Goal: Contribute content: Add original content to the website for others to see

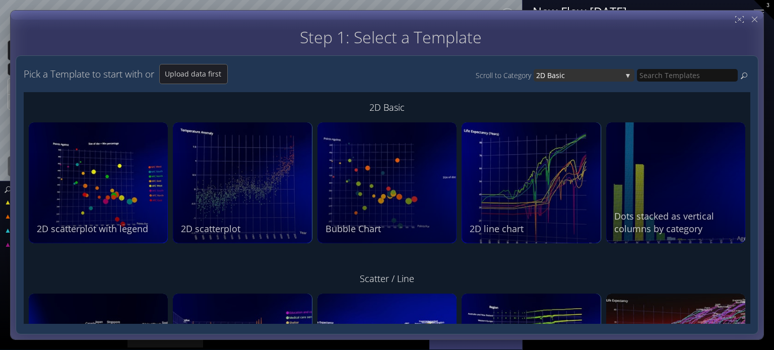
click at [628, 74] on div "2D Bas ic" at bounding box center [584, 75] width 101 height 13
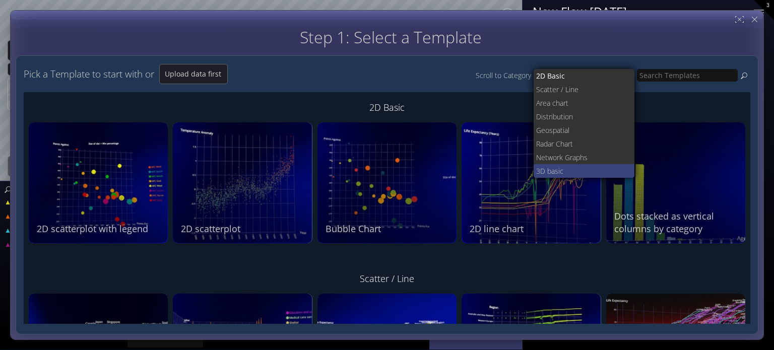
click at [563, 167] on span "ic" at bounding box center [593, 171] width 69 height 14
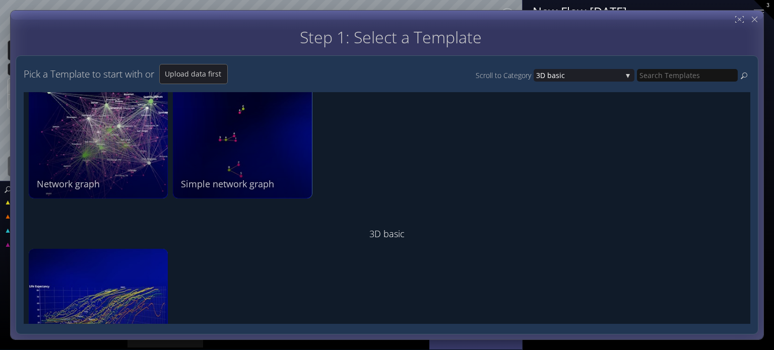
scroll to position [1628, 0]
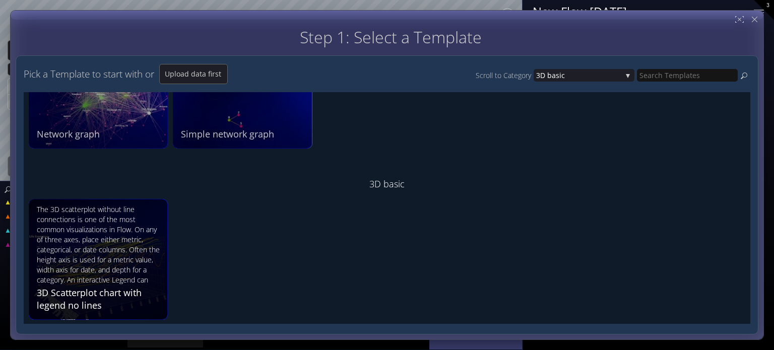
click at [99, 272] on div "The 3D scatterplot without line connections is one of the most common visualiza…" at bounding box center [100, 245] width 126 height 80
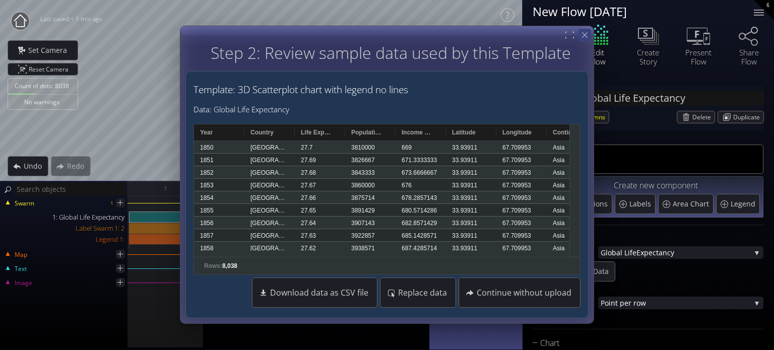
click at [587, 36] on icon at bounding box center [585, 35] width 10 height 10
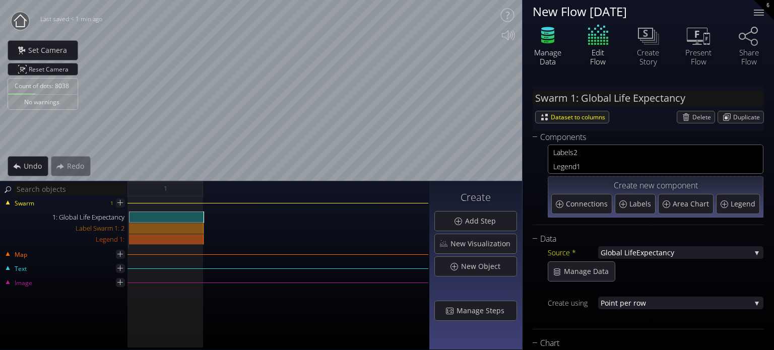
click at [546, 44] on icon at bounding box center [548, 35] width 30 height 25
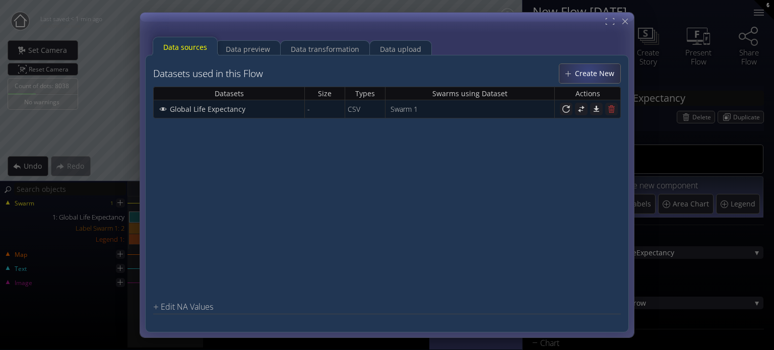
click at [589, 71] on span "Create New" at bounding box center [598, 74] width 46 height 10
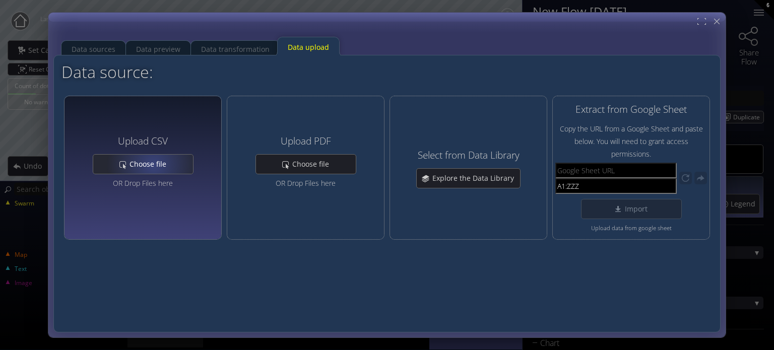
click at [151, 164] on span "Choose file" at bounding box center [150, 164] width 43 height 10
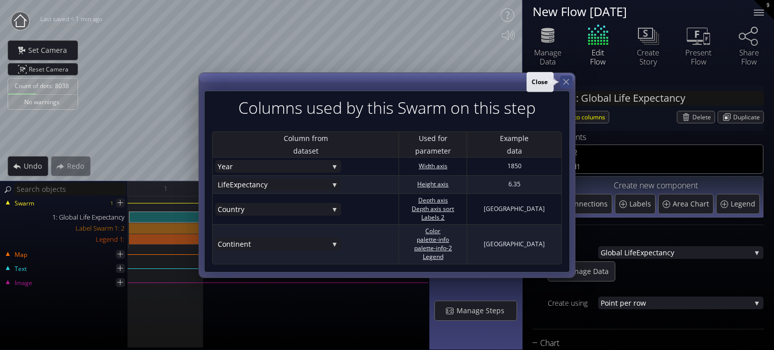
click at [568, 82] on icon at bounding box center [567, 82] width 10 height 10
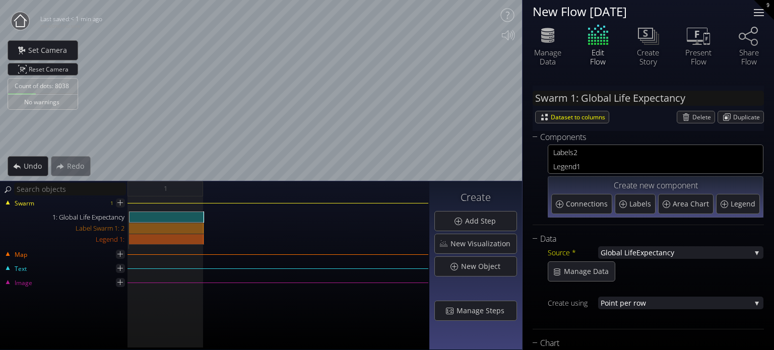
click at [758, 13] on div at bounding box center [759, 12] width 10 height 1
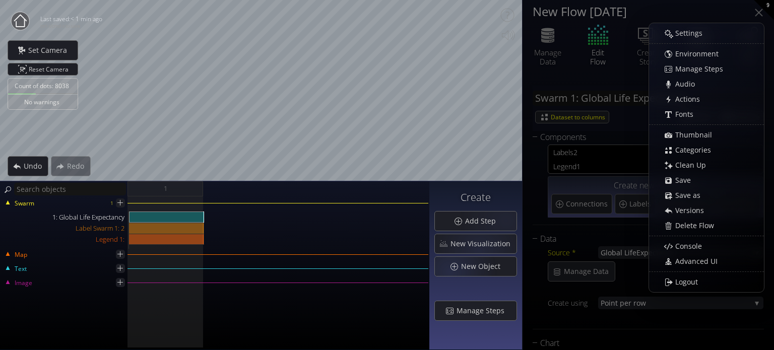
click at [375, 309] on div "Swarm 1 1: Global Life Expectancy Label Swarm 1: 2 Legend 1: Map Text Image" at bounding box center [215, 274] width 430 height 154
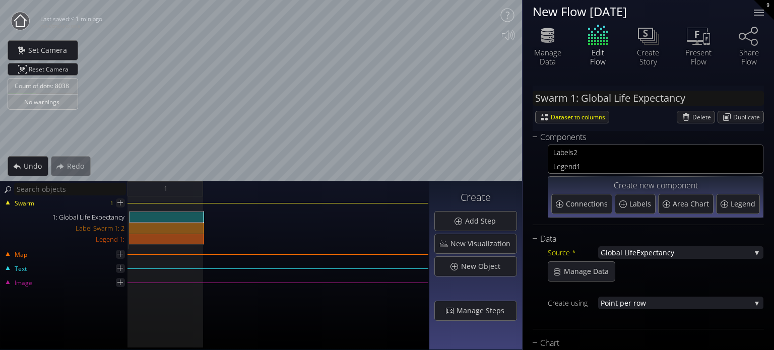
click at [607, 10] on div "New Flow [DATE]" at bounding box center [637, 11] width 209 height 13
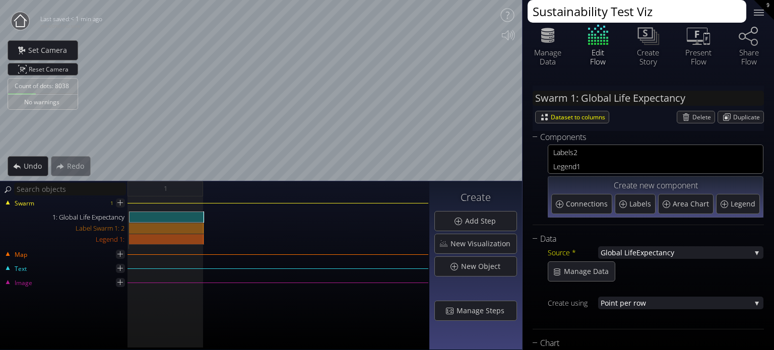
type textarea "Sustainability Test Viz"
click at [635, 86] on div "Swarm 1: Global Life Expectancy Dataset to columns [GEOGRAPHIC_DATA] Duplicate" at bounding box center [648, 108] width 231 height 45
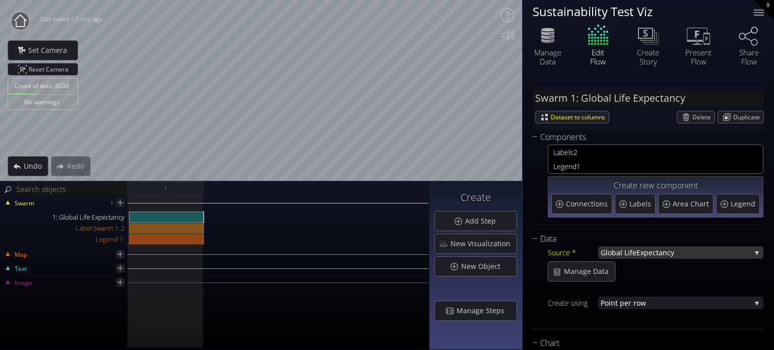
click at [753, 252] on div "Global Life Expectancy" at bounding box center [680, 253] width 165 height 13
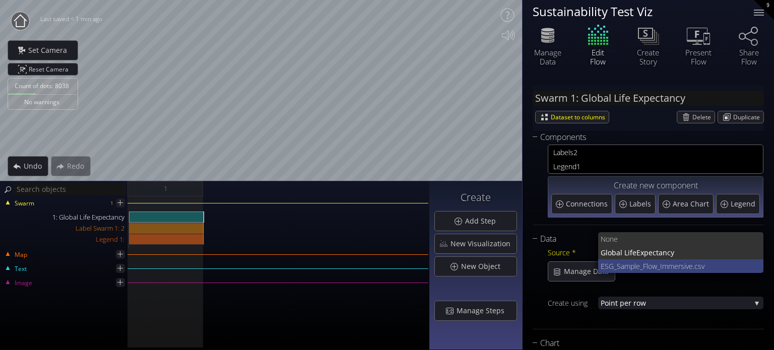
click at [669, 263] on span "ESG_Sample_Flow_Imm" at bounding box center [638, 267] width 74 height 14
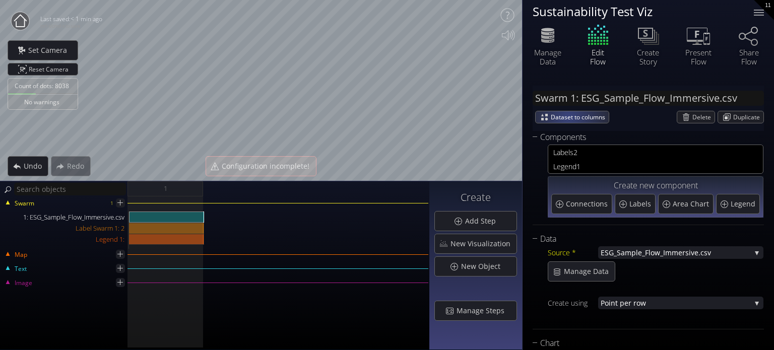
click at [568, 116] on span "Dataset to columns" at bounding box center [580, 117] width 58 height 12
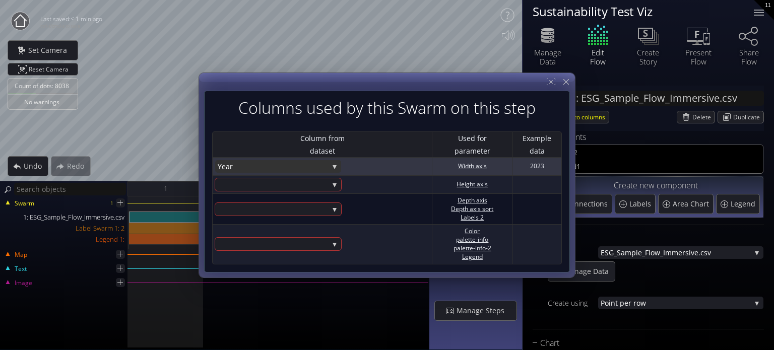
click at [333, 167] on div "Year" at bounding box center [278, 166] width 126 height 13
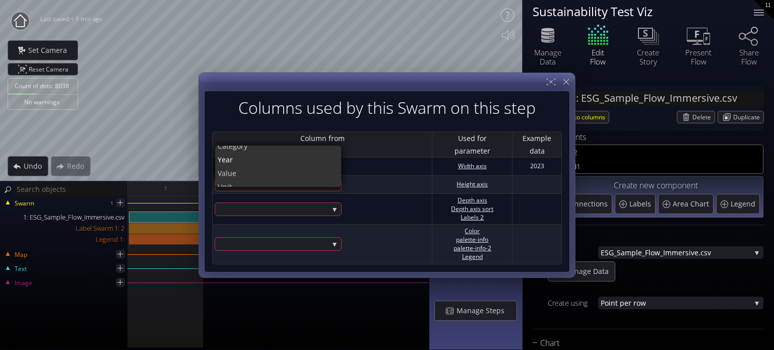
click at [355, 306] on div "Swarm 1 1: ESG_Sample_Flow_Immersive.csv Label Swarm 1: 2 Legend 1: Map Text Im…" at bounding box center [215, 274] width 430 height 154
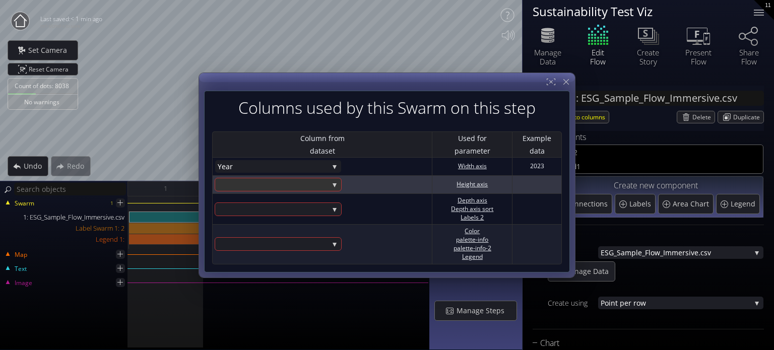
click at [335, 186] on div at bounding box center [278, 184] width 126 height 13
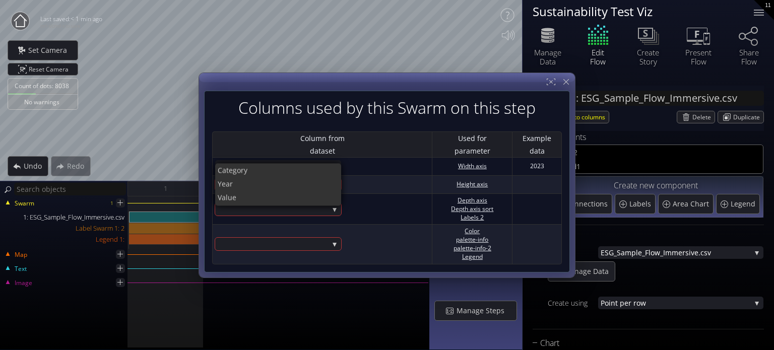
click at [333, 296] on div "Swarm 1 1: ESG_Sample_Flow_Immersive.csv Label Swarm 1: 2 Legend 1: Map Text Im…" at bounding box center [215, 274] width 430 height 154
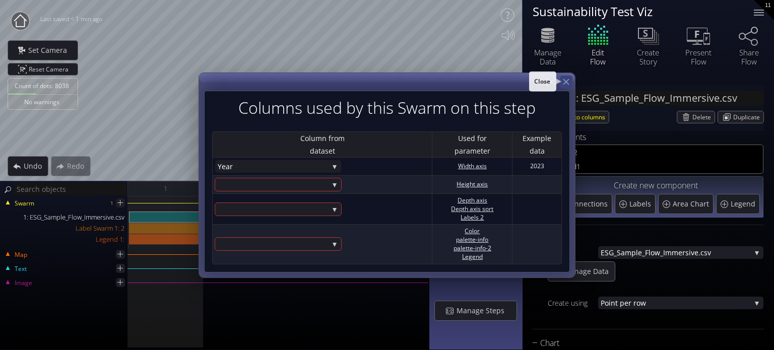
click at [566, 81] on icon at bounding box center [567, 82] width 10 height 10
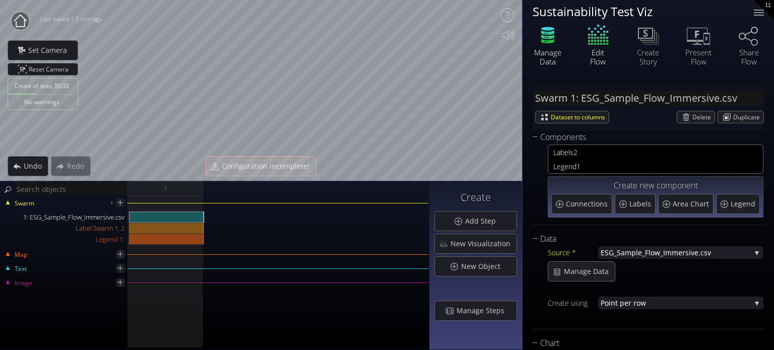
click at [549, 48] on div "Manage Data" at bounding box center [547, 57] width 35 height 18
click at [552, 42] on icon at bounding box center [547, 41] width 13 height 5
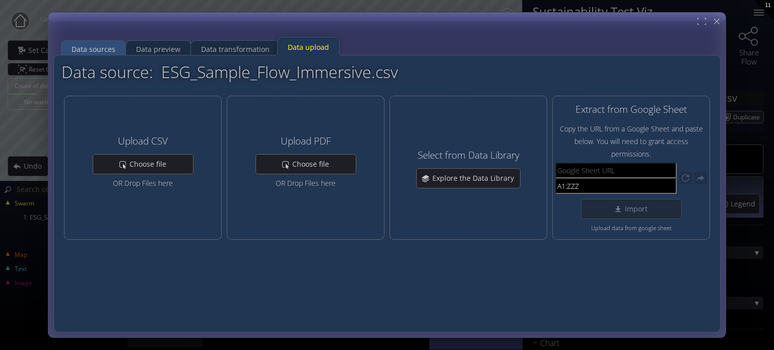
click at [98, 46] on div "Data sources" at bounding box center [94, 49] width 44 height 19
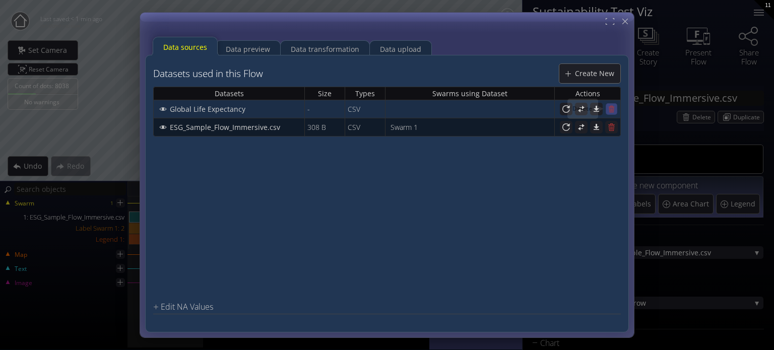
click at [611, 108] on icon at bounding box center [612, 109] width 6 height 7
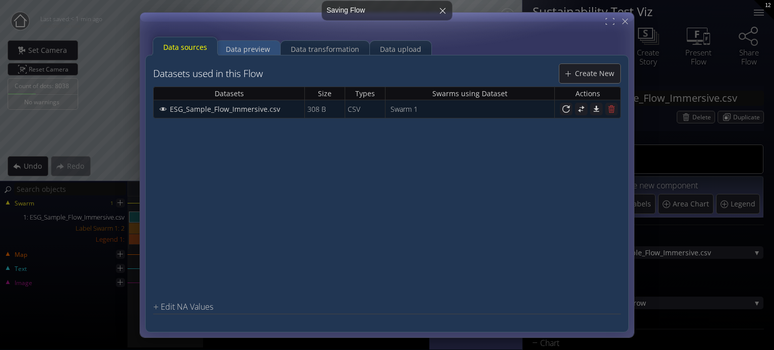
click at [250, 47] on div "Data preview" at bounding box center [248, 49] width 44 height 19
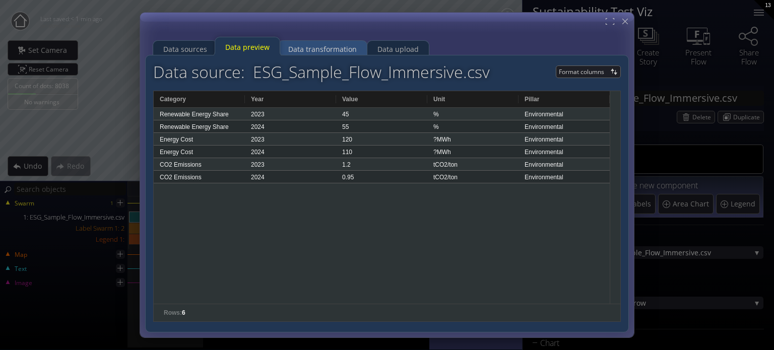
click at [307, 50] on div "Data transformation" at bounding box center [322, 49] width 69 height 19
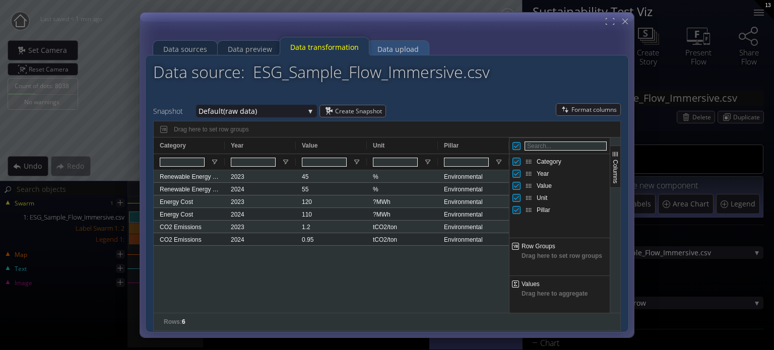
click at [393, 48] on div "Data upload" at bounding box center [398, 49] width 41 height 19
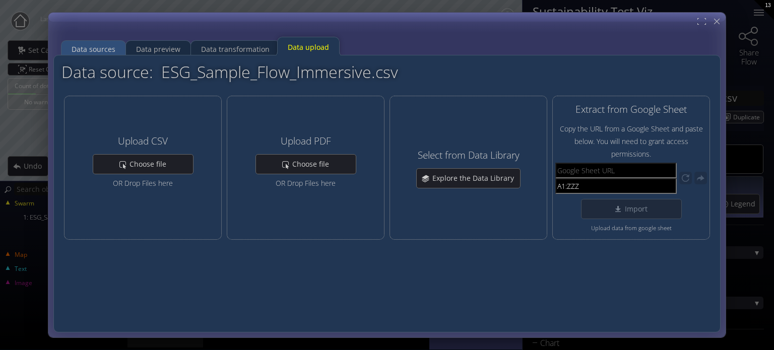
click at [86, 46] on div "Data sources" at bounding box center [94, 49] width 44 height 19
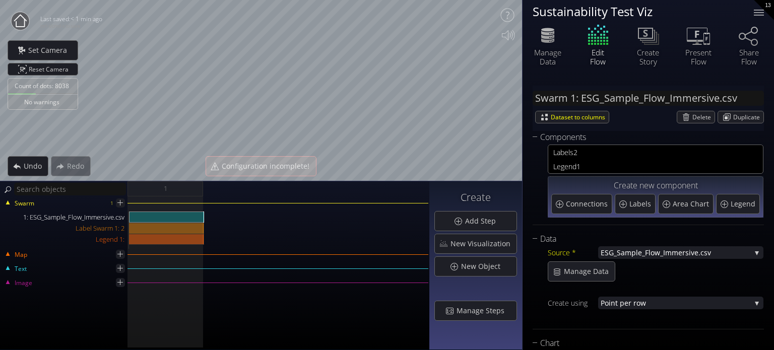
click at [595, 45] on div "Edit Flow" at bounding box center [598, 44] width 50 height 43
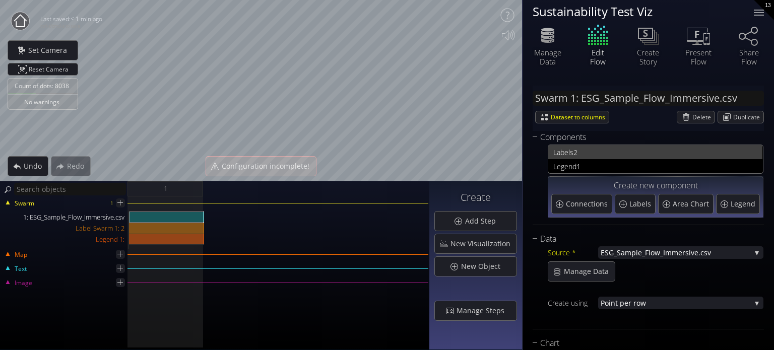
click at [581, 147] on span "2" at bounding box center [666, 152] width 184 height 13
type input "Swarm 1: Labels 2"
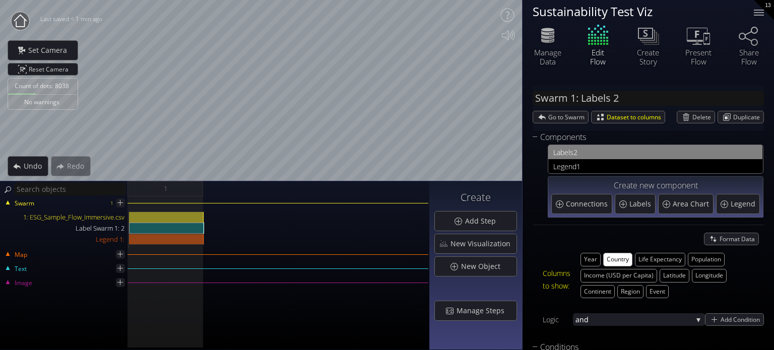
click at [56, 300] on div "Swarm 1 1: ESG_Sample_Flow_Immersive.csv Label Swarm 1: 2 Legend 1: Map Text Im…" at bounding box center [215, 274] width 430 height 154
click at [653, 41] on icon at bounding box center [648, 35] width 30 height 25
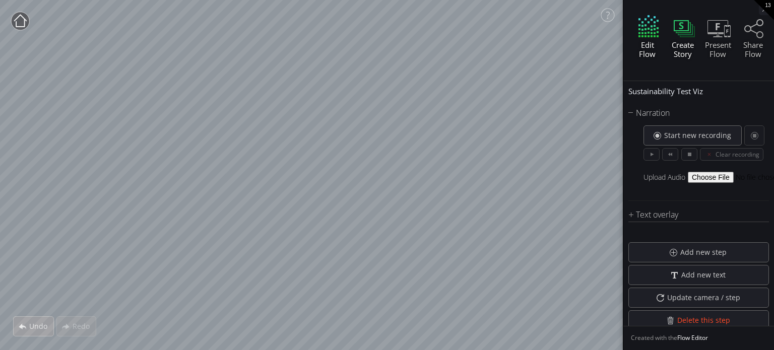
click at [645, 38] on icon at bounding box center [649, 27] width 30 height 25
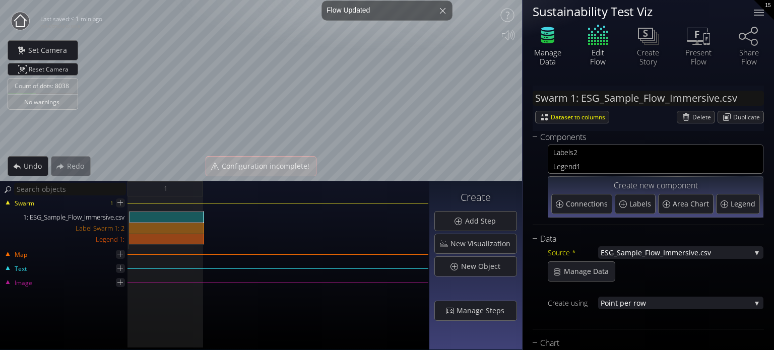
click at [547, 38] on icon at bounding box center [547, 36] width 13 height 5
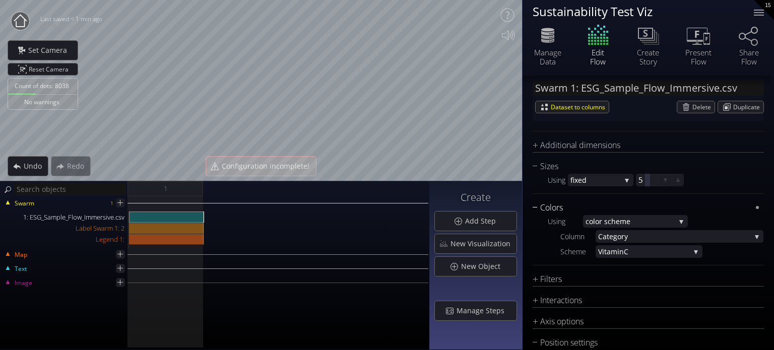
scroll to position [651, 0]
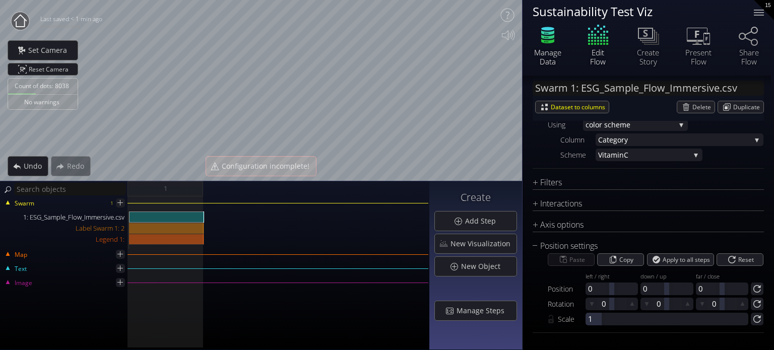
click at [550, 34] on icon at bounding box center [547, 32] width 13 height 5
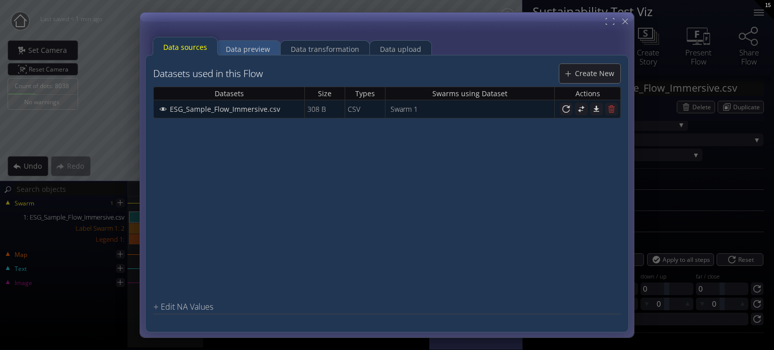
click at [248, 48] on div "Data preview" at bounding box center [248, 49] width 44 height 19
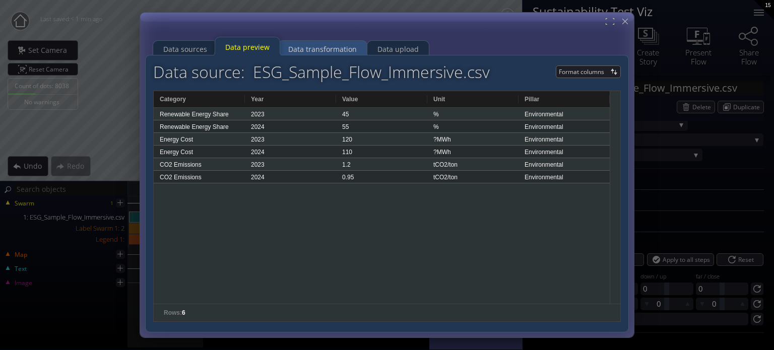
click at [305, 45] on div "Data transformation" at bounding box center [322, 49] width 69 height 19
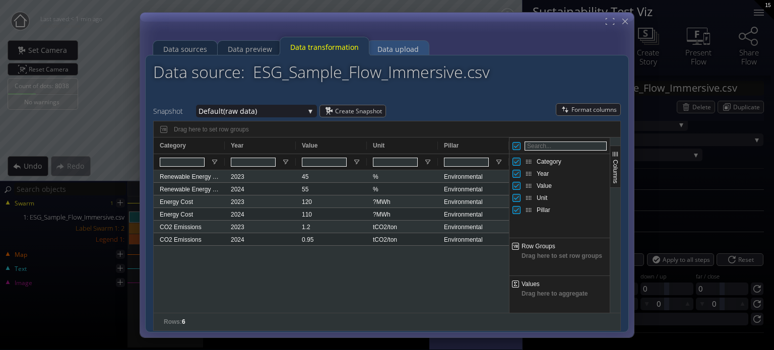
click at [393, 46] on div "Data upload" at bounding box center [398, 49] width 41 height 19
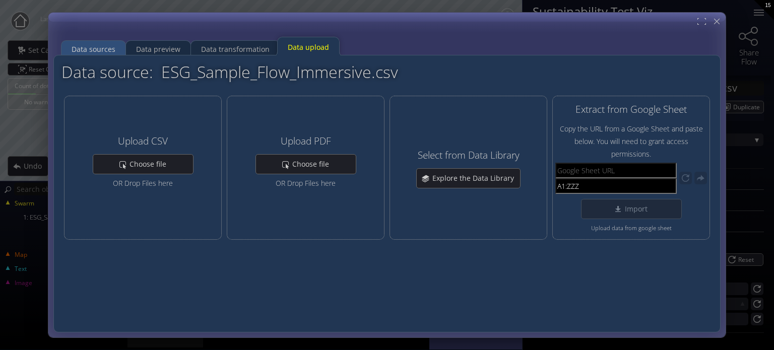
click at [94, 44] on div "Data sources" at bounding box center [94, 49] width 44 height 19
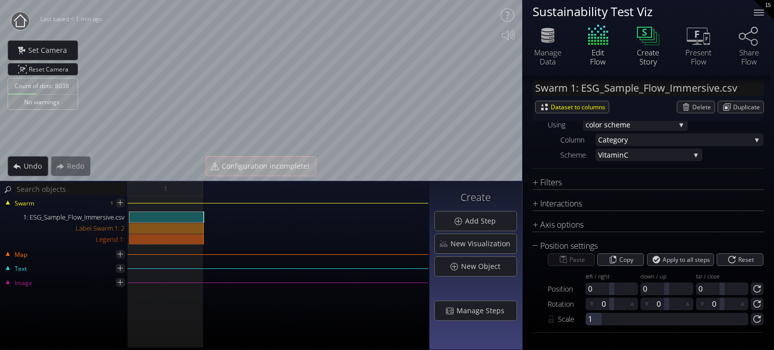
click at [650, 42] on icon at bounding box center [649, 37] width 15 height 11
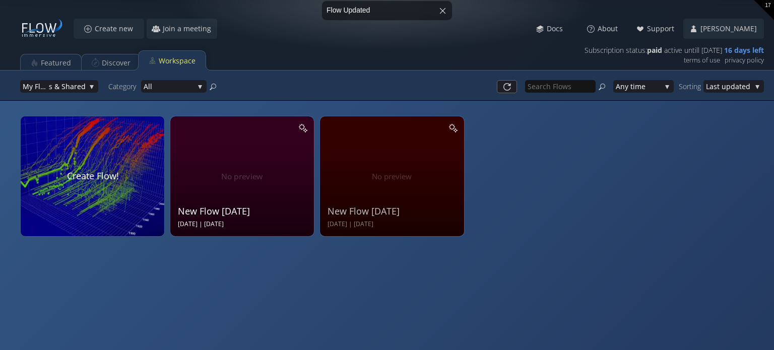
click at [237, 209] on div "New Flow [DATE]" at bounding box center [243, 211] width 131 height 13
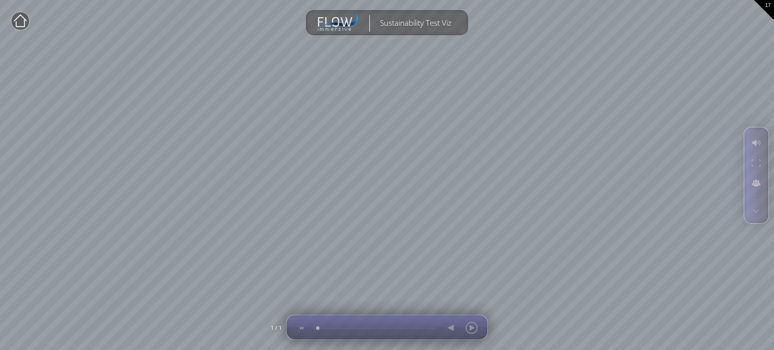
click at [470, 328] on div at bounding box center [461, 328] width 41 height 24
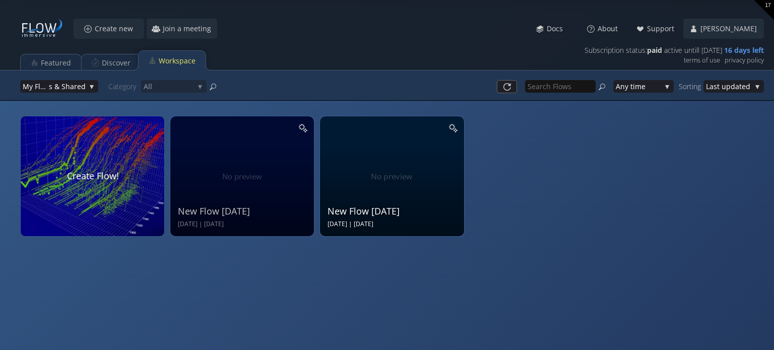
click at [396, 179] on div "New Flow [DATE] Sep 12 2025 | [DATE]" at bounding box center [393, 175] width 131 height 107
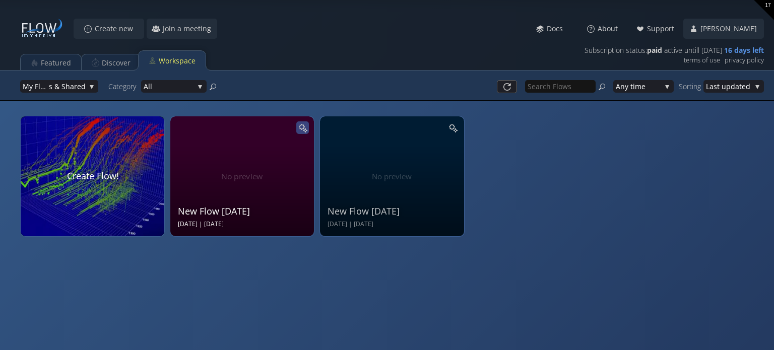
click at [304, 130] on icon at bounding box center [303, 128] width 10 height 10
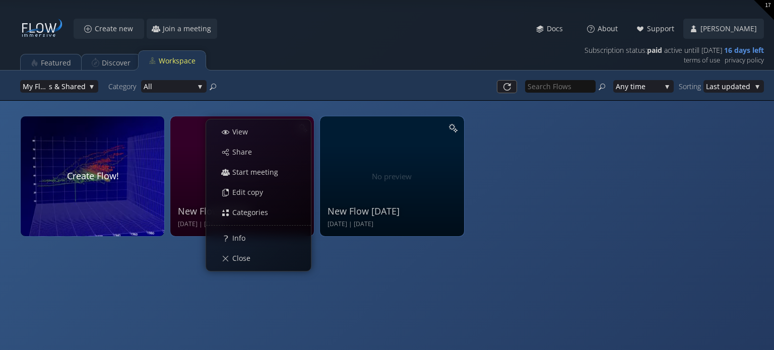
click at [396, 295] on div "New Flow [DATE] Sep 14 2025 | [DATE] View Share Start meeting Edit copy Categor…" at bounding box center [387, 175] width 774 height 350
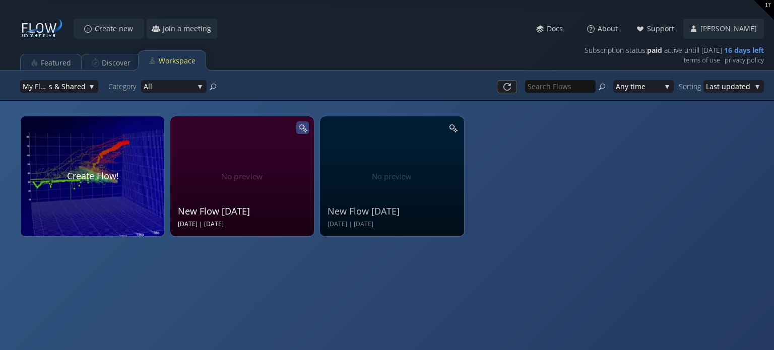
click at [303, 127] on icon at bounding box center [303, 128] width 10 height 10
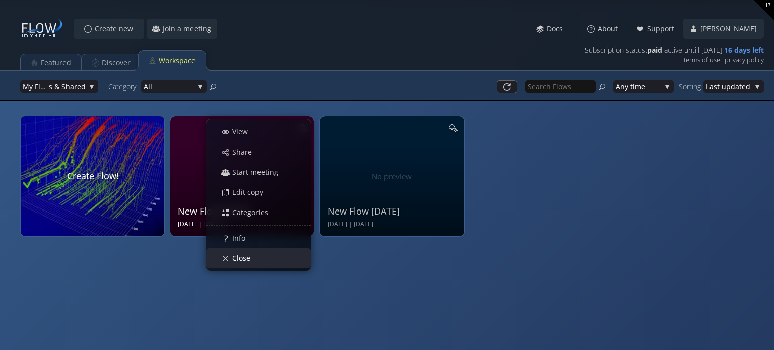
click at [250, 258] on span "Close" at bounding box center [244, 259] width 25 height 10
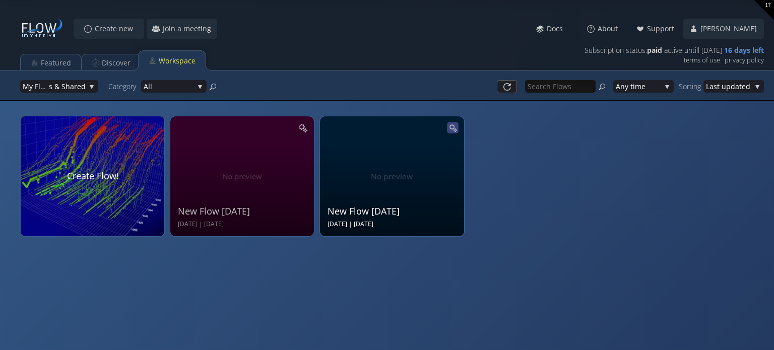
click at [450, 129] on icon at bounding box center [453, 128] width 9 height 9
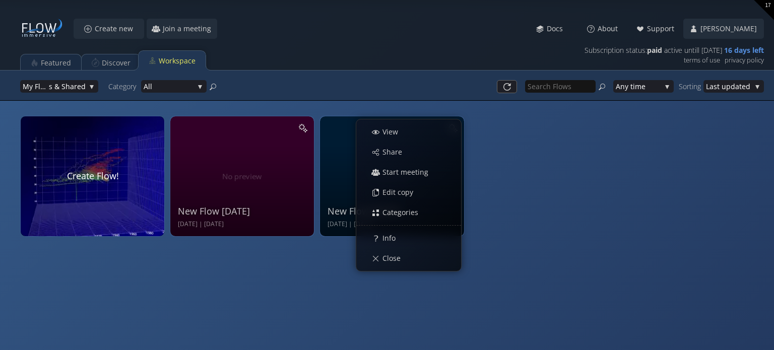
click at [632, 234] on div "New Flow [DATE] Sep 14 2025 | [DATE] View Share Start meeting Edit copy Categor…" at bounding box center [394, 179] width 749 height 136
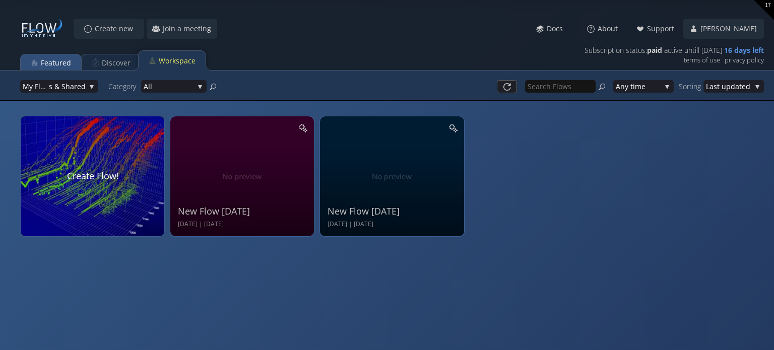
click at [58, 61] on div "Featured" at bounding box center [56, 62] width 30 height 19
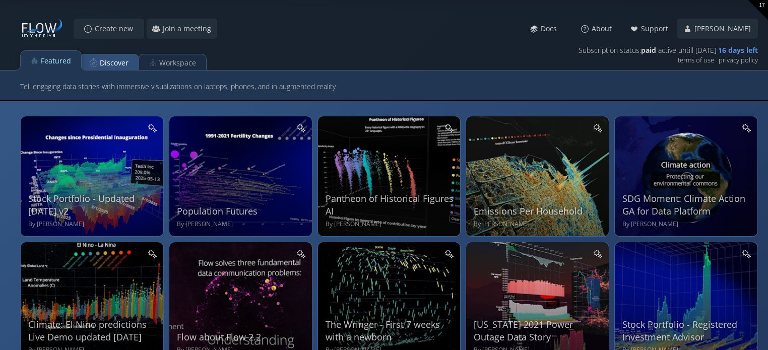
click at [121, 59] on div "Discover" at bounding box center [114, 62] width 29 height 19
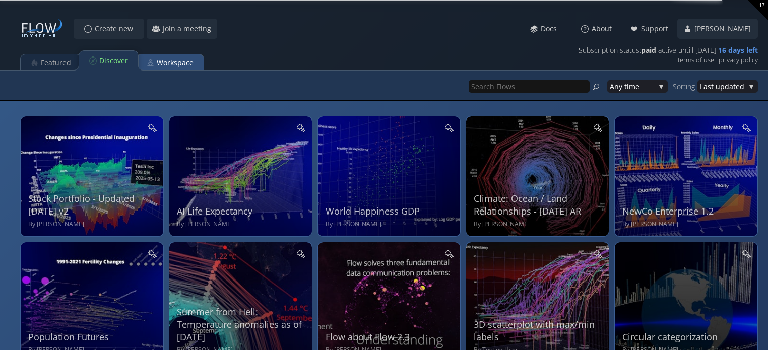
click at [164, 62] on div "Workspace" at bounding box center [175, 62] width 37 height 19
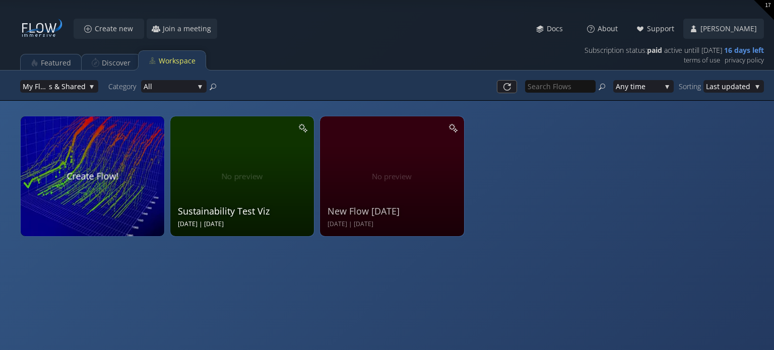
click at [240, 218] on div "Sustainability Test Viz [DATE] | [DATE]" at bounding box center [243, 175] width 131 height 107
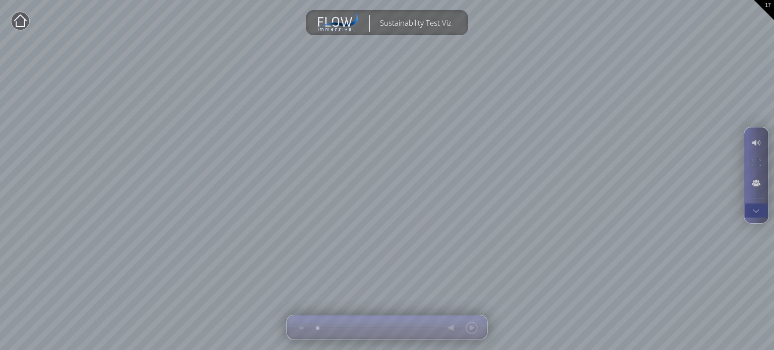
click at [755, 210] on div at bounding box center [756, 211] width 19 height 14
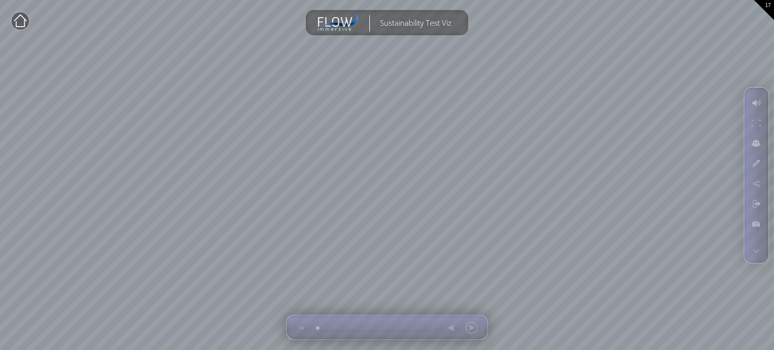
click at [21, 21] on circle at bounding box center [20, 21] width 18 height 18
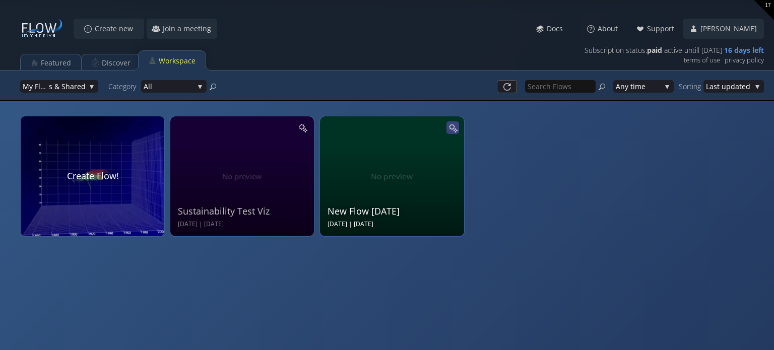
click at [453, 122] on div at bounding box center [453, 128] width 13 height 13
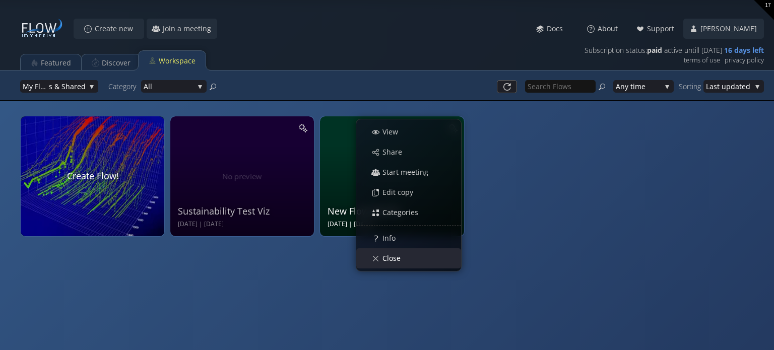
click at [394, 258] on span "Close" at bounding box center [394, 259] width 25 height 10
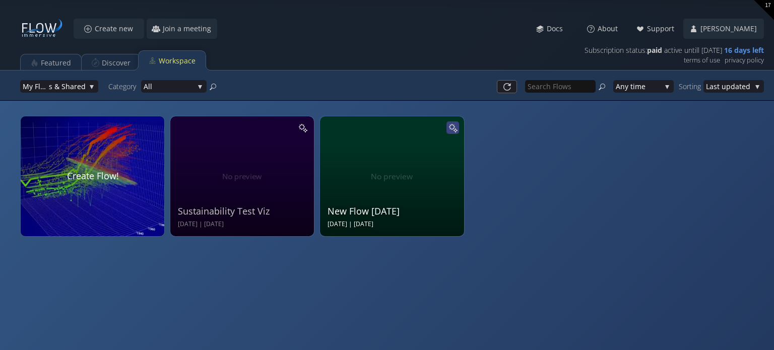
click at [451, 125] on icon at bounding box center [451, 127] width 7 height 7
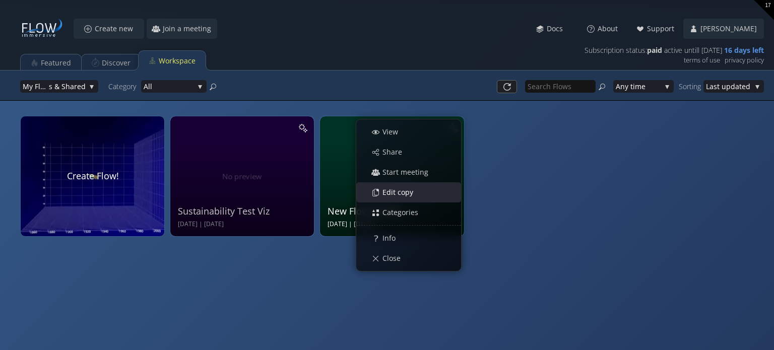
click at [391, 188] on span "Edit copy" at bounding box center [400, 193] width 37 height 10
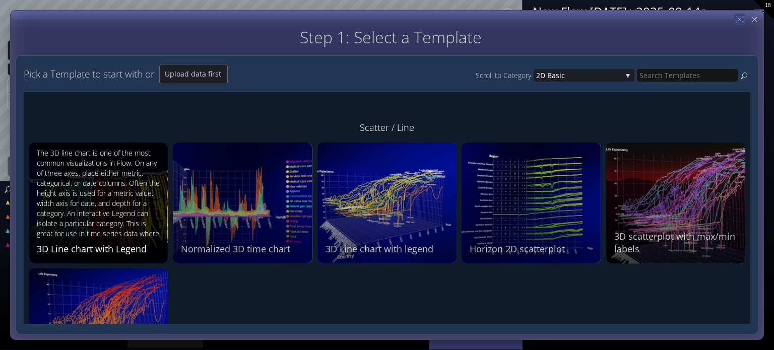
click at [106, 203] on div "The 3D line chart is one of the most common visualizations in Flow. On any of t…" at bounding box center [100, 194] width 126 height 92
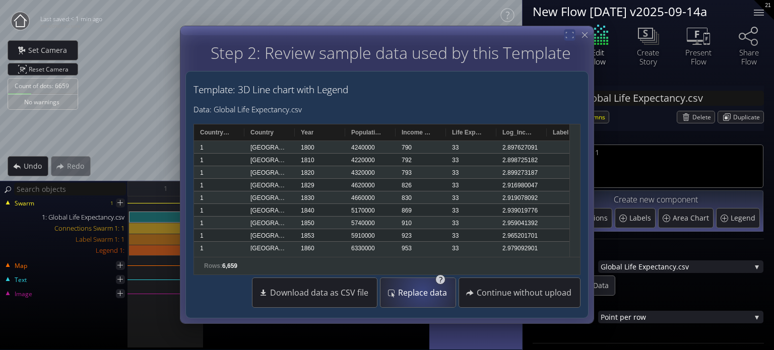
click at [425, 291] on span "Replace data" at bounding box center [425, 293] width 55 height 10
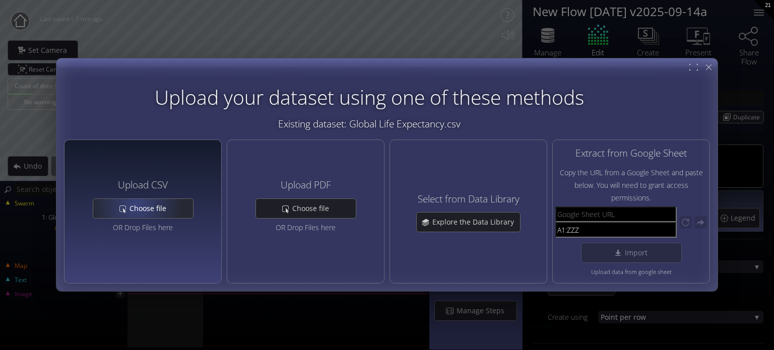
click at [136, 205] on span "Choose file" at bounding box center [150, 209] width 43 height 10
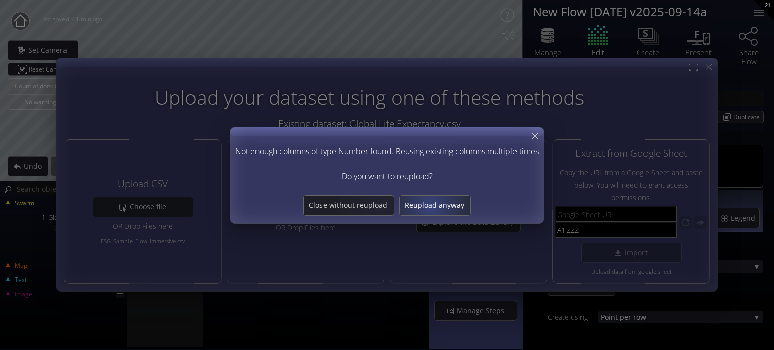
click at [432, 207] on span "Reupload anyway" at bounding box center [435, 206] width 71 height 10
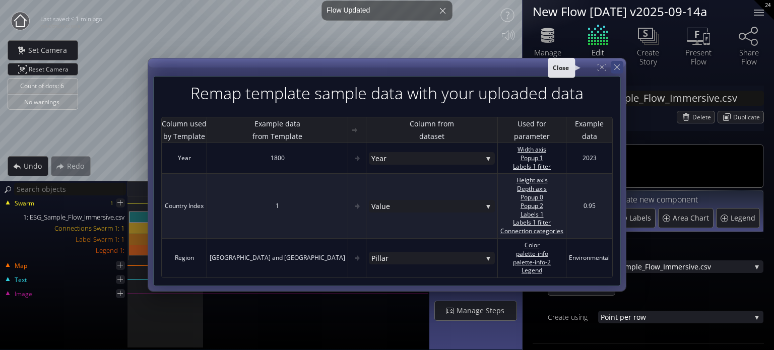
click at [613, 65] on icon at bounding box center [618, 68] width 10 height 10
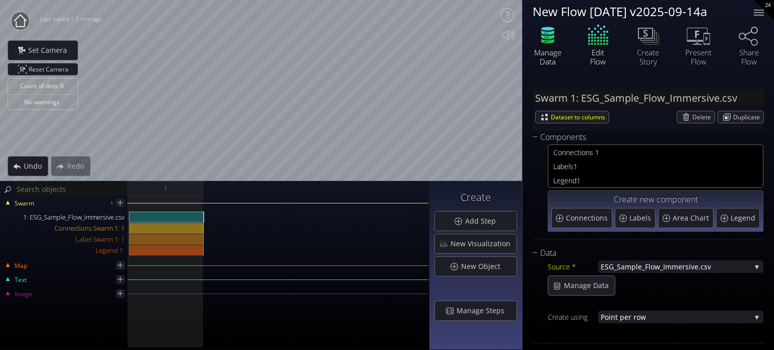
click at [541, 35] on icon at bounding box center [547, 36] width 13 height 5
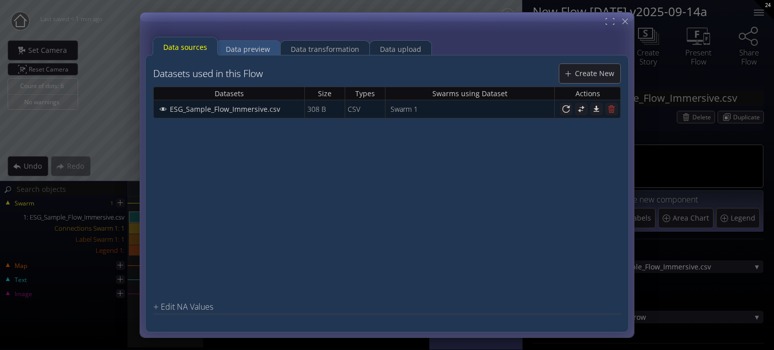
click at [244, 49] on div "Data preview" at bounding box center [248, 49] width 44 height 19
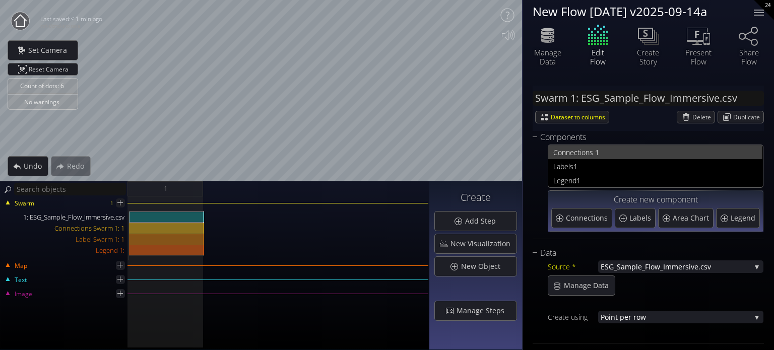
click at [577, 150] on span "nections 1" at bounding box center [662, 152] width 192 height 13
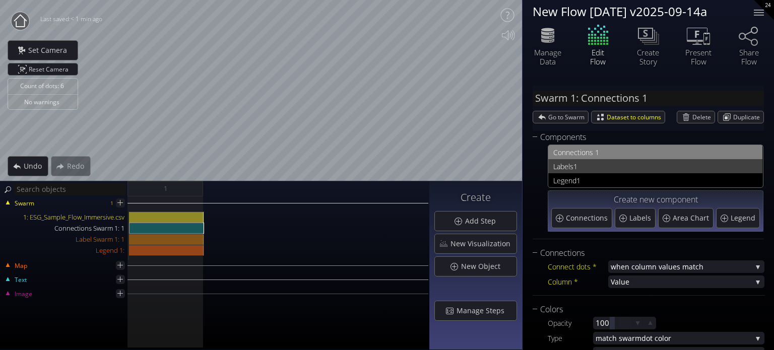
click at [576, 165] on span "1" at bounding box center [666, 166] width 184 height 13
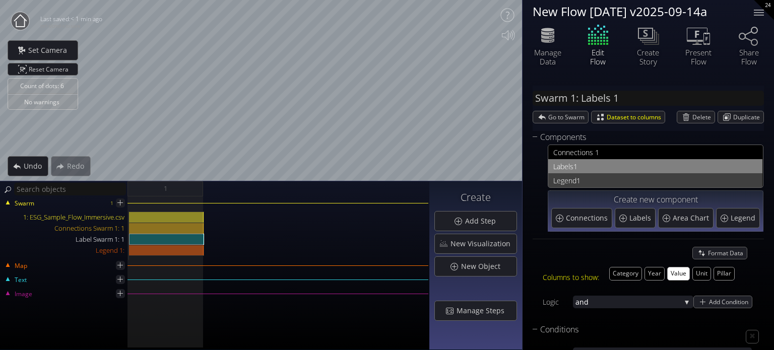
click at [573, 177] on span "Legend" at bounding box center [565, 180] width 23 height 13
type input "Legend 1:"
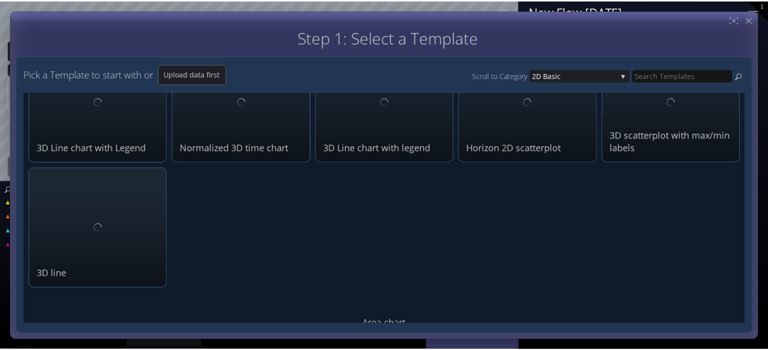
scroll to position [202, 0]
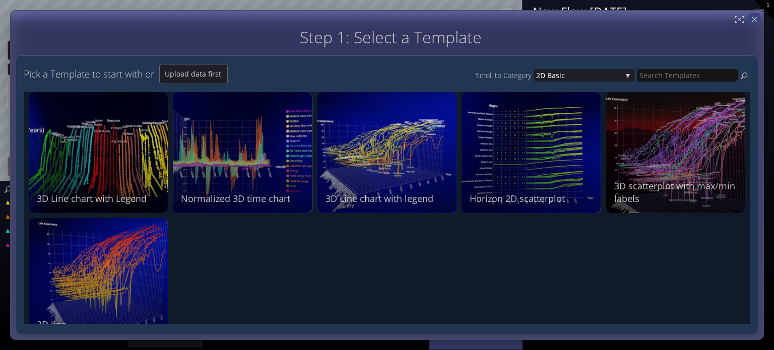
click at [753, 18] on icon at bounding box center [755, 20] width 10 height 10
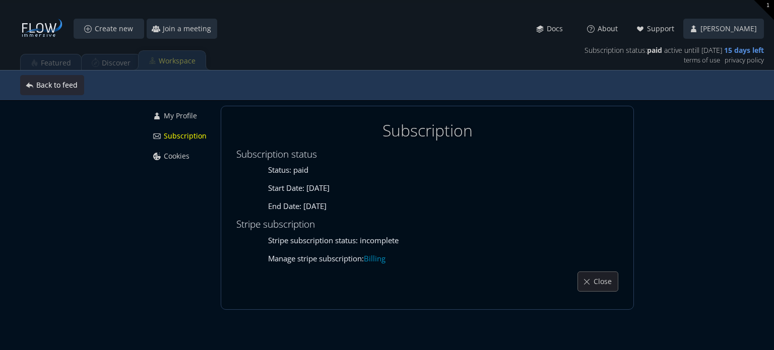
click at [44, 88] on span "Back to feed" at bounding box center [60, 85] width 48 height 10
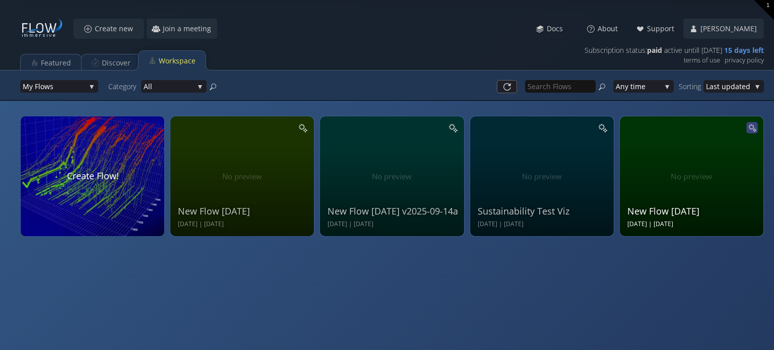
click at [753, 126] on icon at bounding box center [752, 128] width 6 height 6
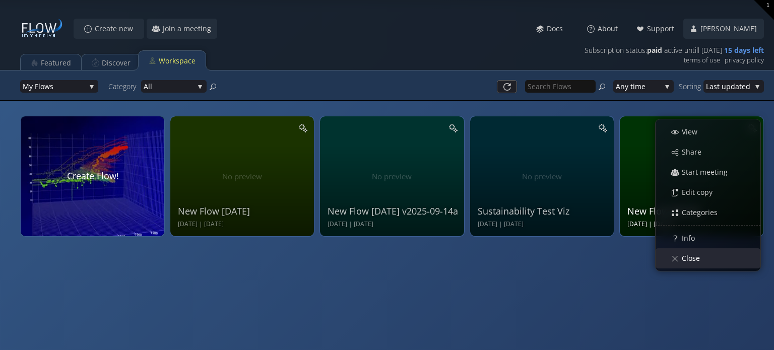
click at [684, 259] on span "Close" at bounding box center [694, 259] width 25 height 10
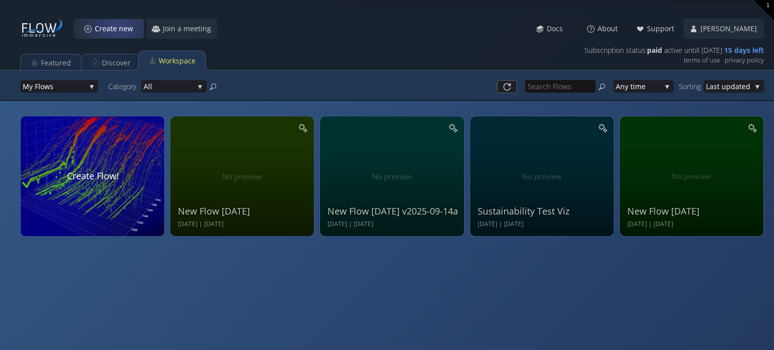
click at [117, 24] on span "Create new" at bounding box center [116, 29] width 45 height 10
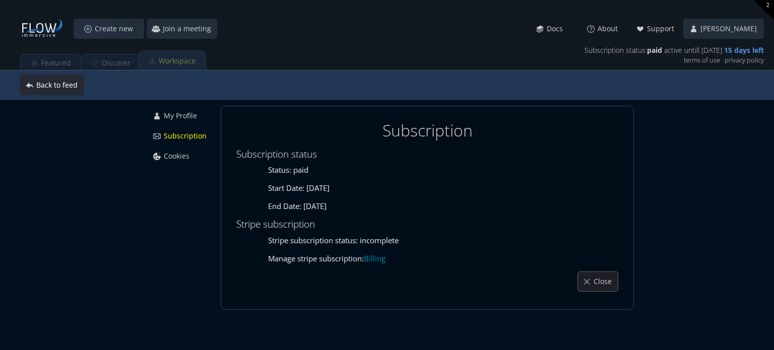
click at [40, 85] on span "Back to feed" at bounding box center [60, 85] width 48 height 10
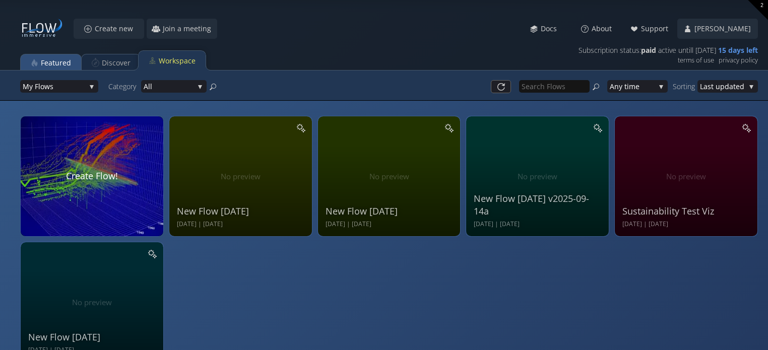
click at [45, 58] on div "Featured" at bounding box center [56, 62] width 30 height 19
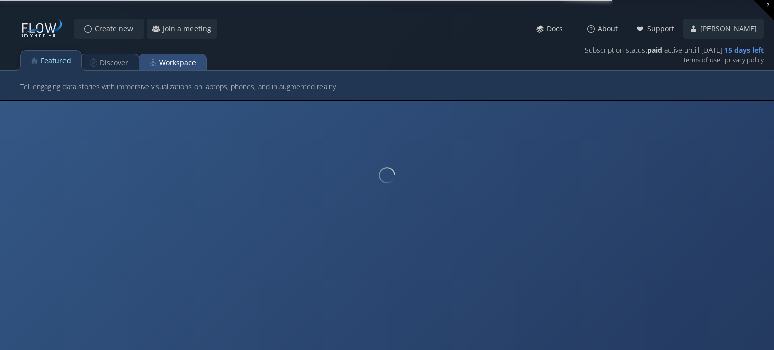
click at [170, 59] on div "Workspace" at bounding box center [177, 62] width 37 height 19
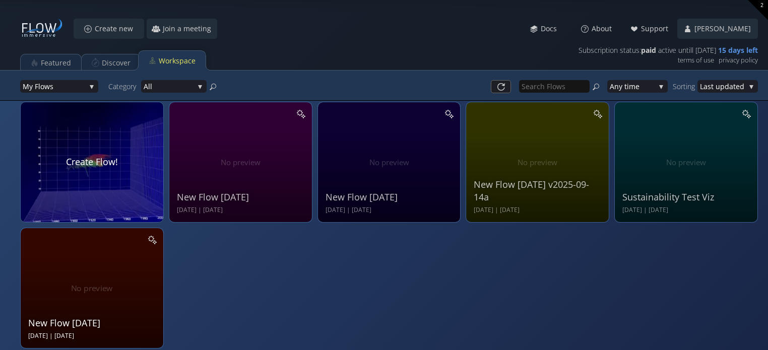
scroll to position [22, 0]
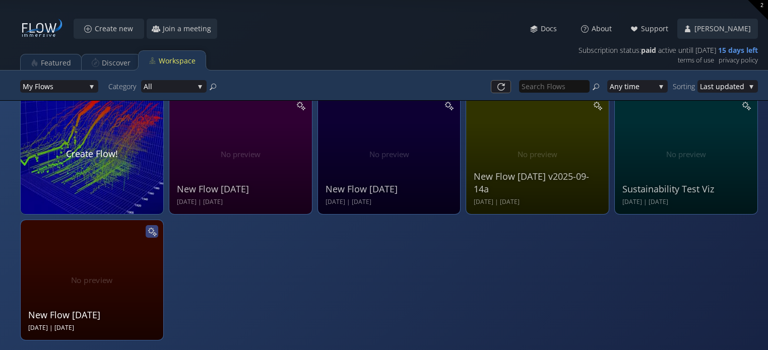
click at [153, 230] on icon at bounding box center [151, 231] width 7 height 7
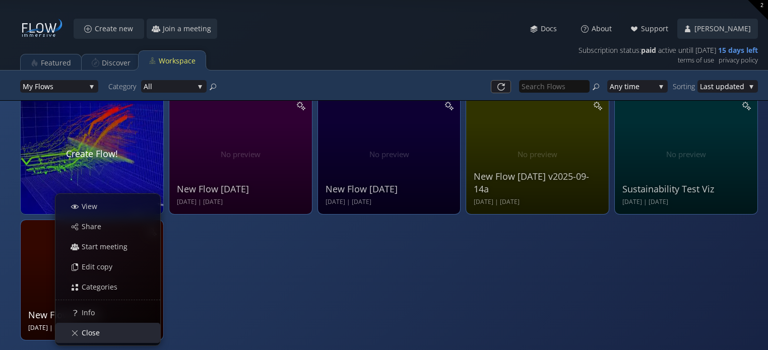
click at [93, 333] on span "Close" at bounding box center [93, 333] width 25 height 10
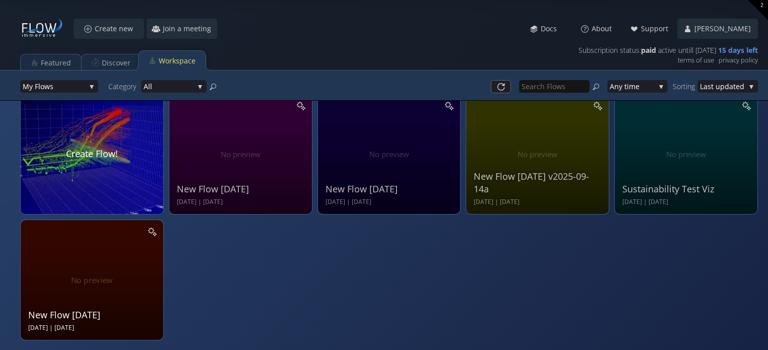
click at [91, 315] on div "New Flow [DATE]" at bounding box center [93, 315] width 130 height 13
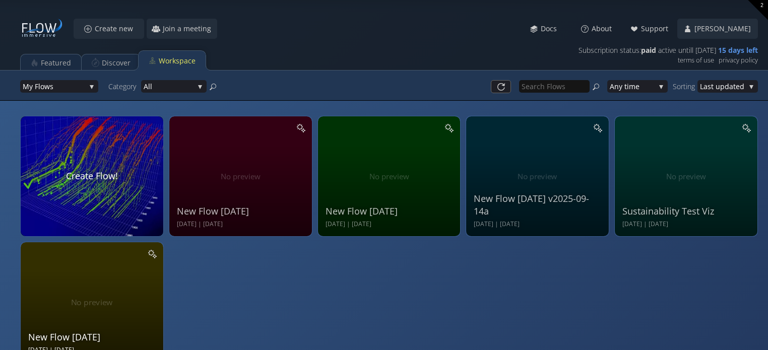
click at [123, 300] on div "New Flow [DATE] Sep 12 2025 | [DATE]" at bounding box center [93, 301] width 130 height 107
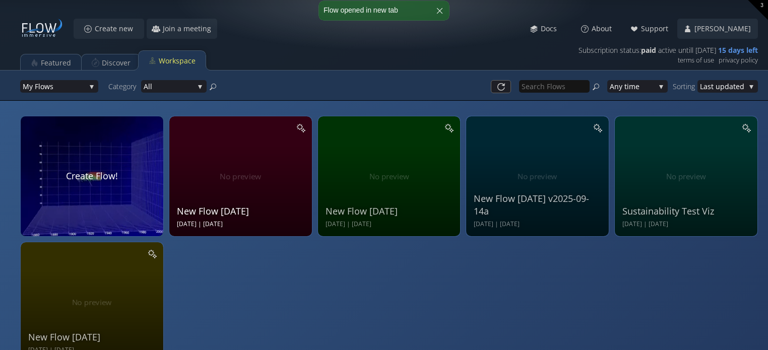
click at [215, 187] on div "New Flow 2025-09-14 Sun Sep 14 2025 | Sun Sep 14 2025" at bounding box center [242, 175] width 130 height 107
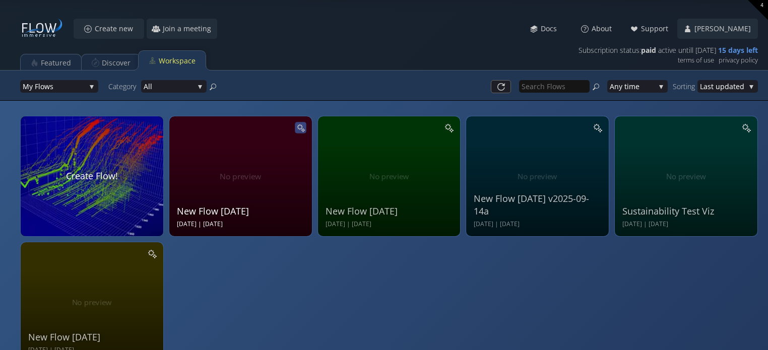
click at [303, 127] on icon at bounding box center [300, 128] width 9 height 9
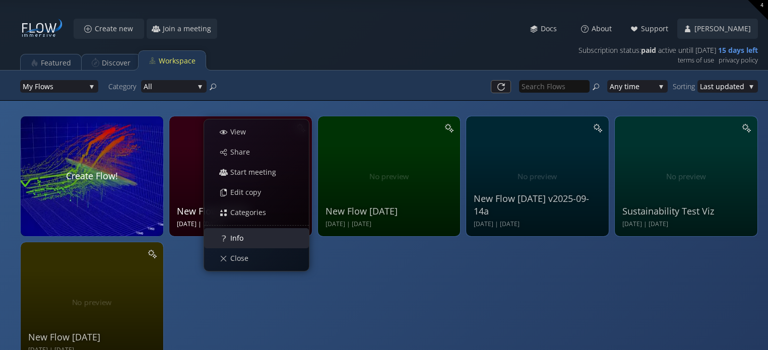
click at [236, 236] on span "Info" at bounding box center [240, 238] width 20 height 10
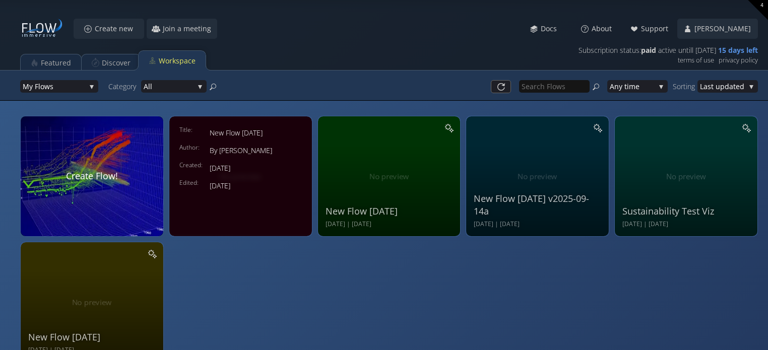
click at [236, 215] on div "Title: New Flow 2025-09-14 Author: By Spyros Kouvelis Created: Sun Sep 14 2025 …" at bounding box center [241, 176] width 138 height 115
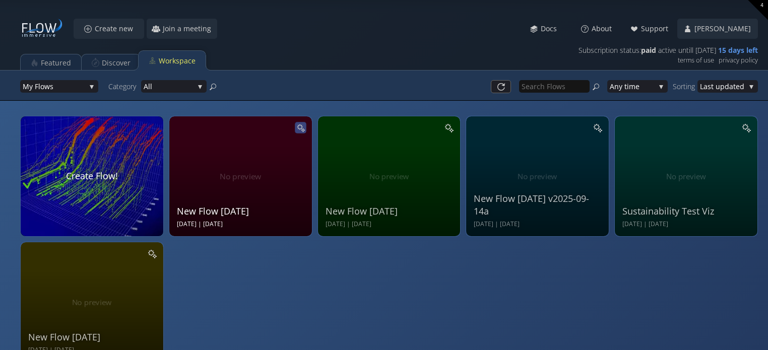
click at [304, 128] on icon at bounding box center [300, 128] width 9 height 9
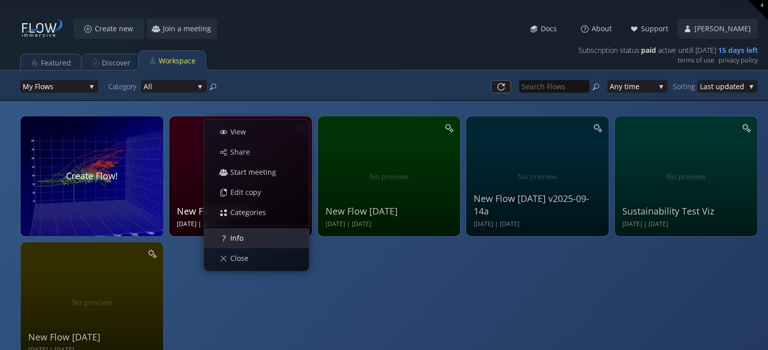
click at [240, 244] on div "Info" at bounding box center [262, 238] width 94 height 19
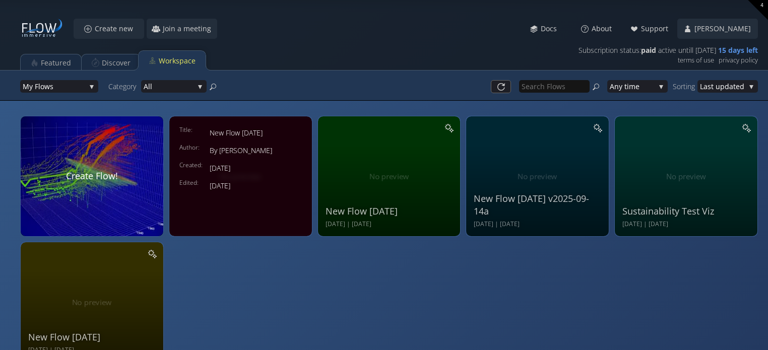
click at [293, 129] on div "New Flow [DATE]" at bounding box center [256, 133] width 92 height 13
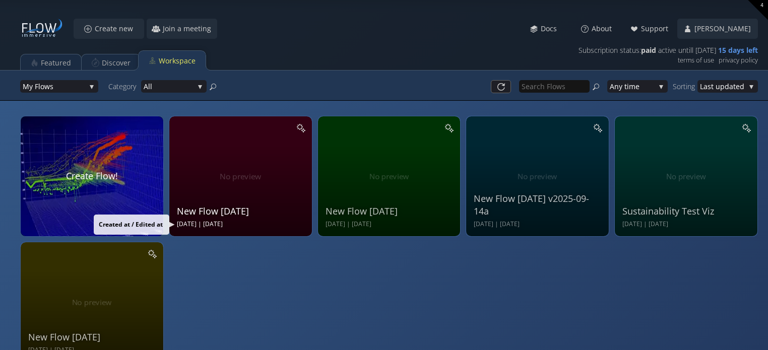
click at [245, 226] on div "[DATE] | [DATE]" at bounding box center [242, 224] width 130 height 9
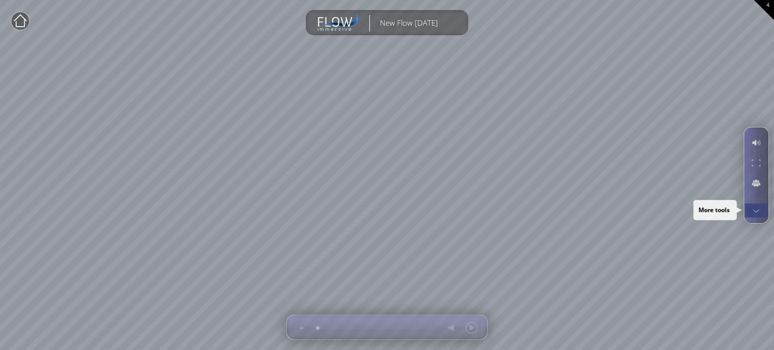
click at [753, 210] on div at bounding box center [756, 211] width 19 height 14
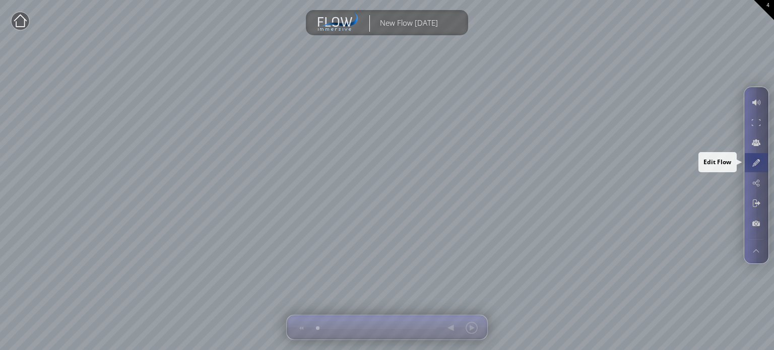
click at [755, 157] on div at bounding box center [756, 162] width 19 height 19
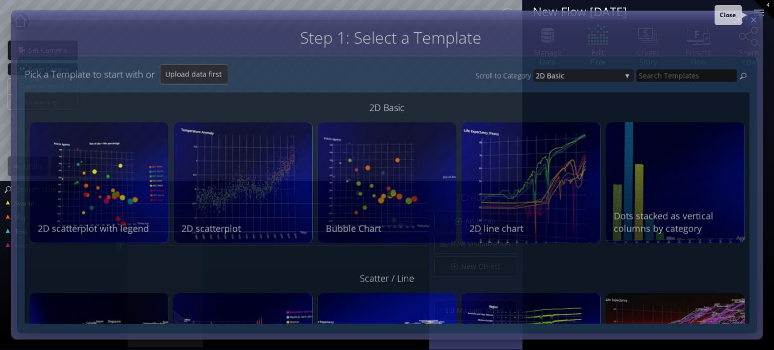
click at [754, 18] on icon at bounding box center [754, 20] width 9 height 9
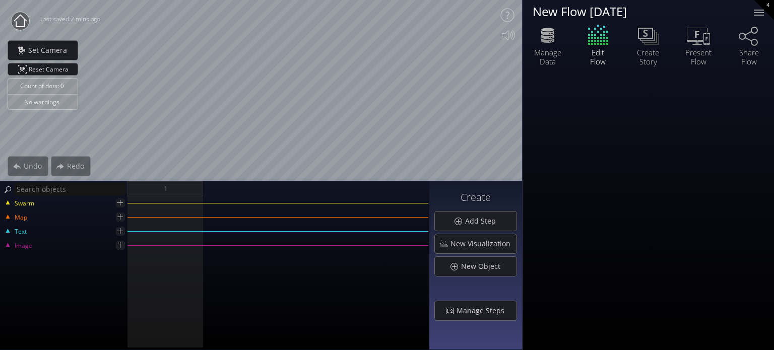
click at [20, 21] on circle at bounding box center [20, 21] width 18 height 18
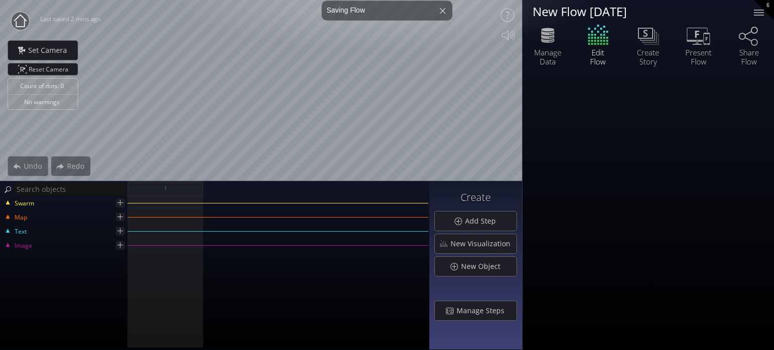
click at [16, 22] on icon at bounding box center [20, 20] width 13 height 13
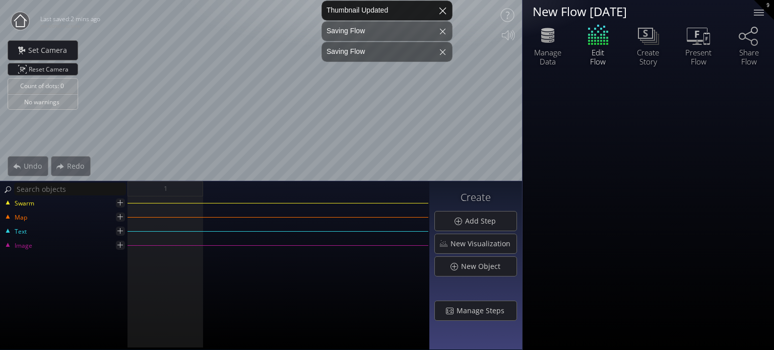
click at [443, 9] on div at bounding box center [443, 10] width 24 height 24
click at [444, 10] on div at bounding box center [443, 10] width 24 height 24
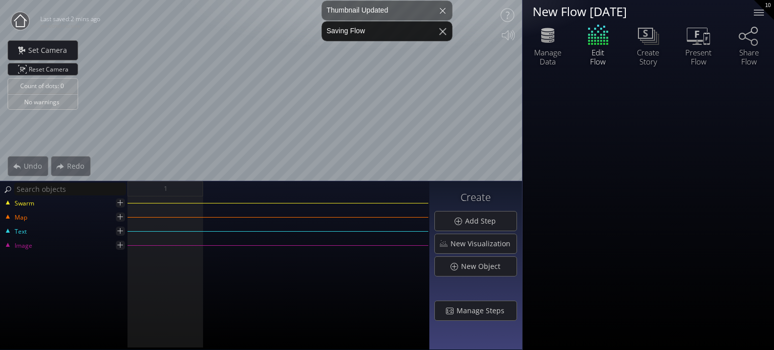
click at [443, 32] on div at bounding box center [443, 31] width 24 height 24
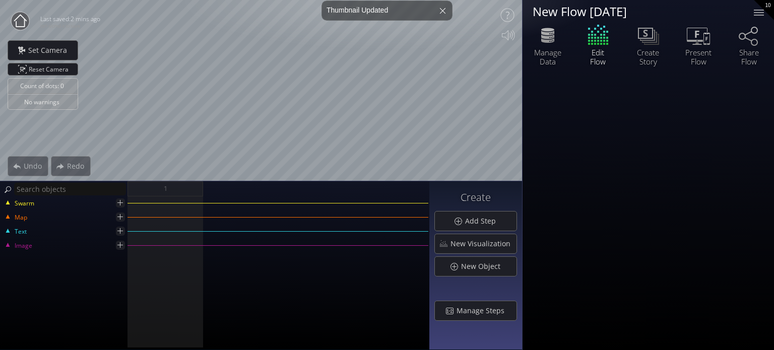
click at [19, 18] on circle at bounding box center [20, 21] width 18 height 18
